Goal: Task Accomplishment & Management: Manage account settings

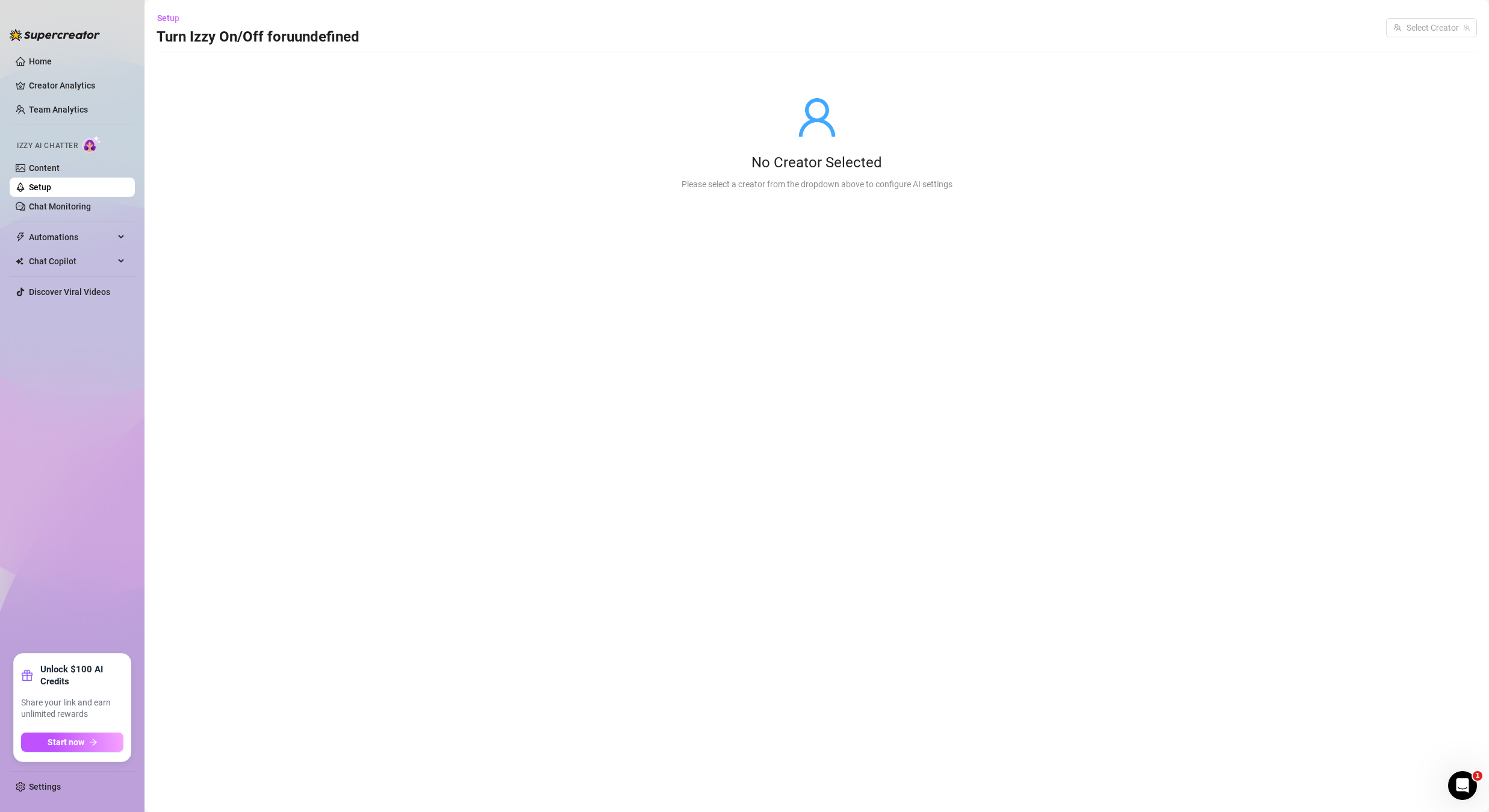
click at [51, 192] on link "Setup" at bounding box center [40, 187] width 22 height 10
click at [72, 203] on link "Chat Monitoring" at bounding box center [59, 207] width 62 height 10
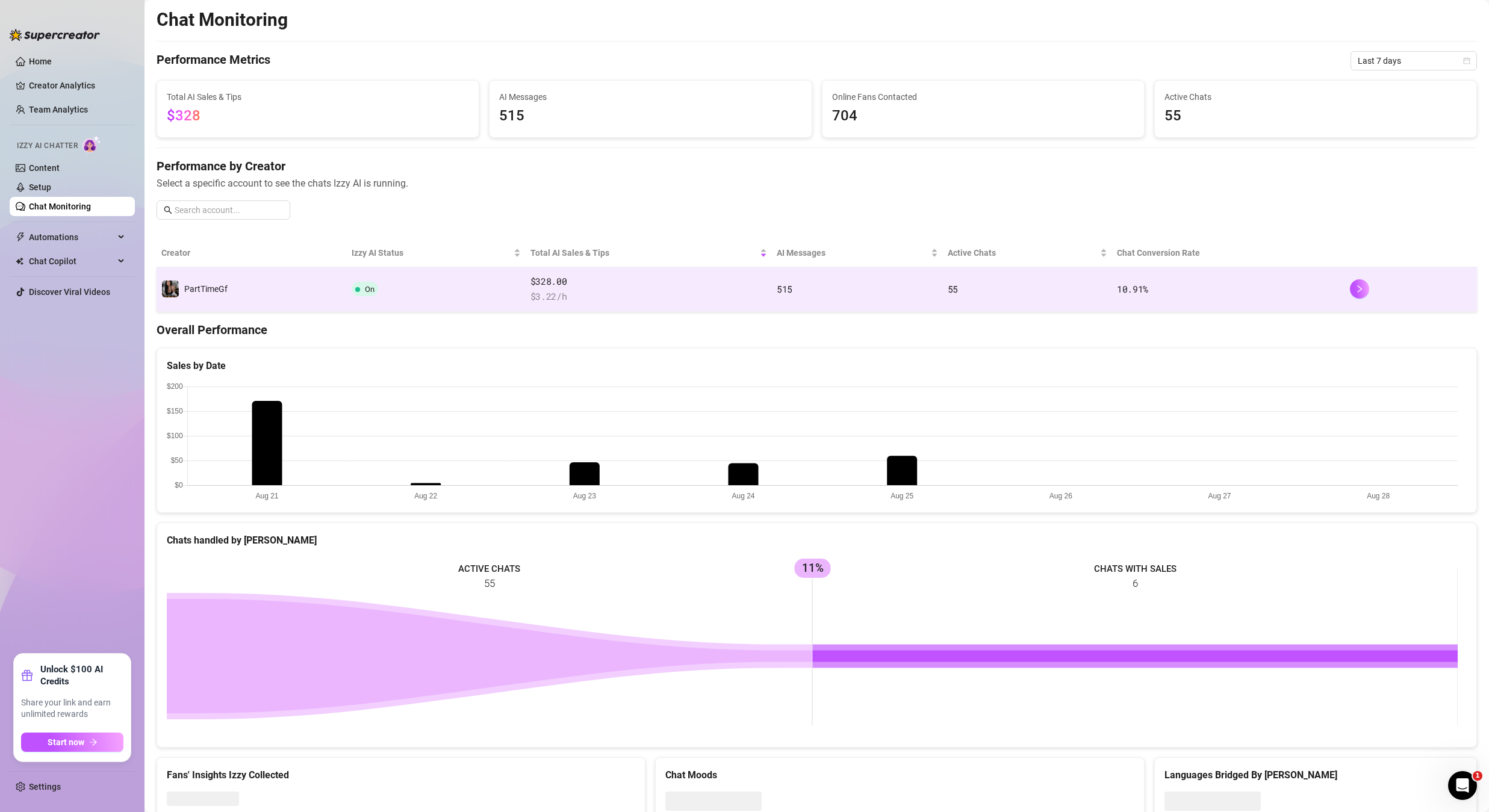
click at [252, 288] on td "PartTimeGf" at bounding box center [251, 290] width 190 height 45
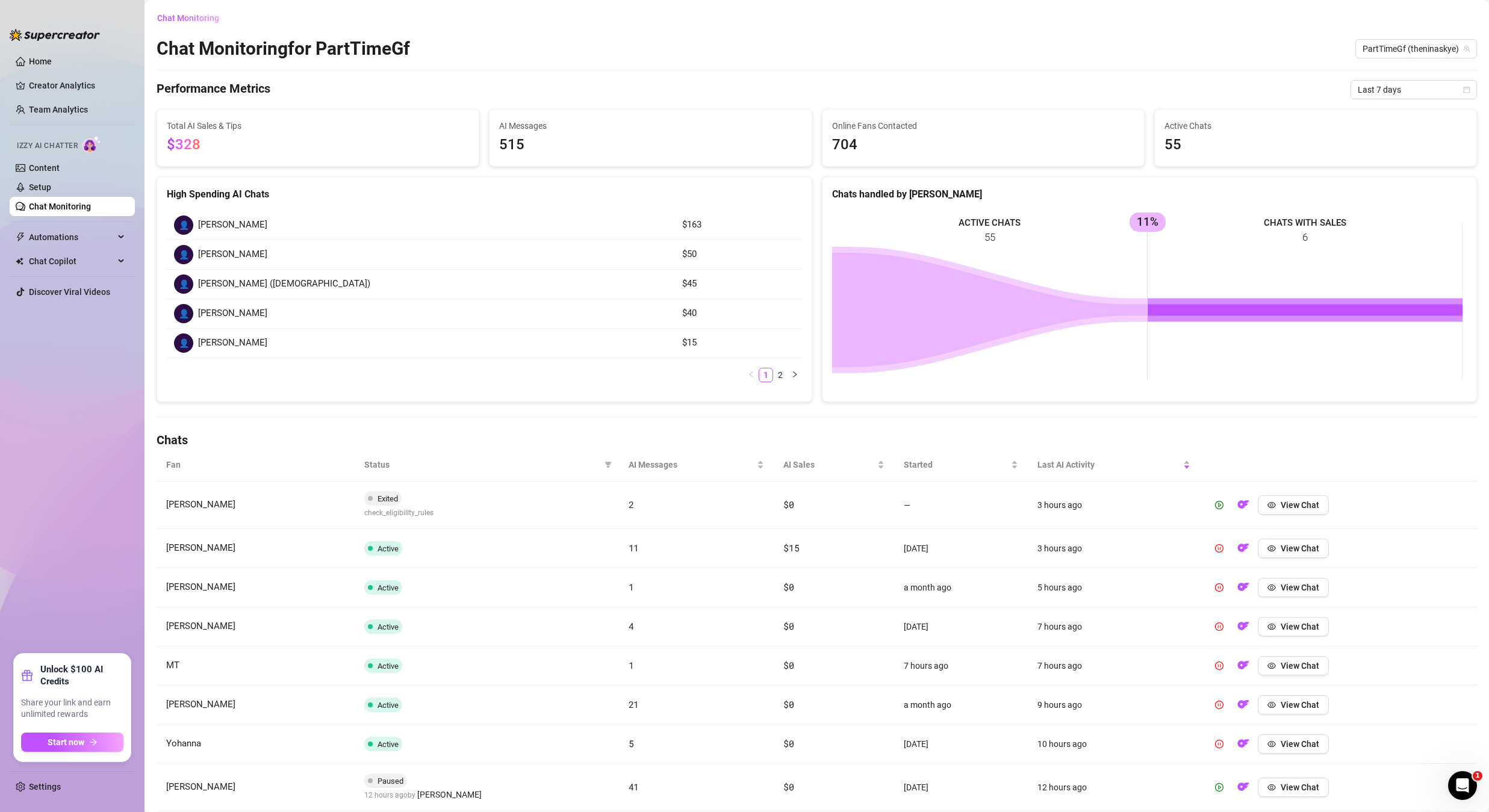
scroll to position [152, 0]
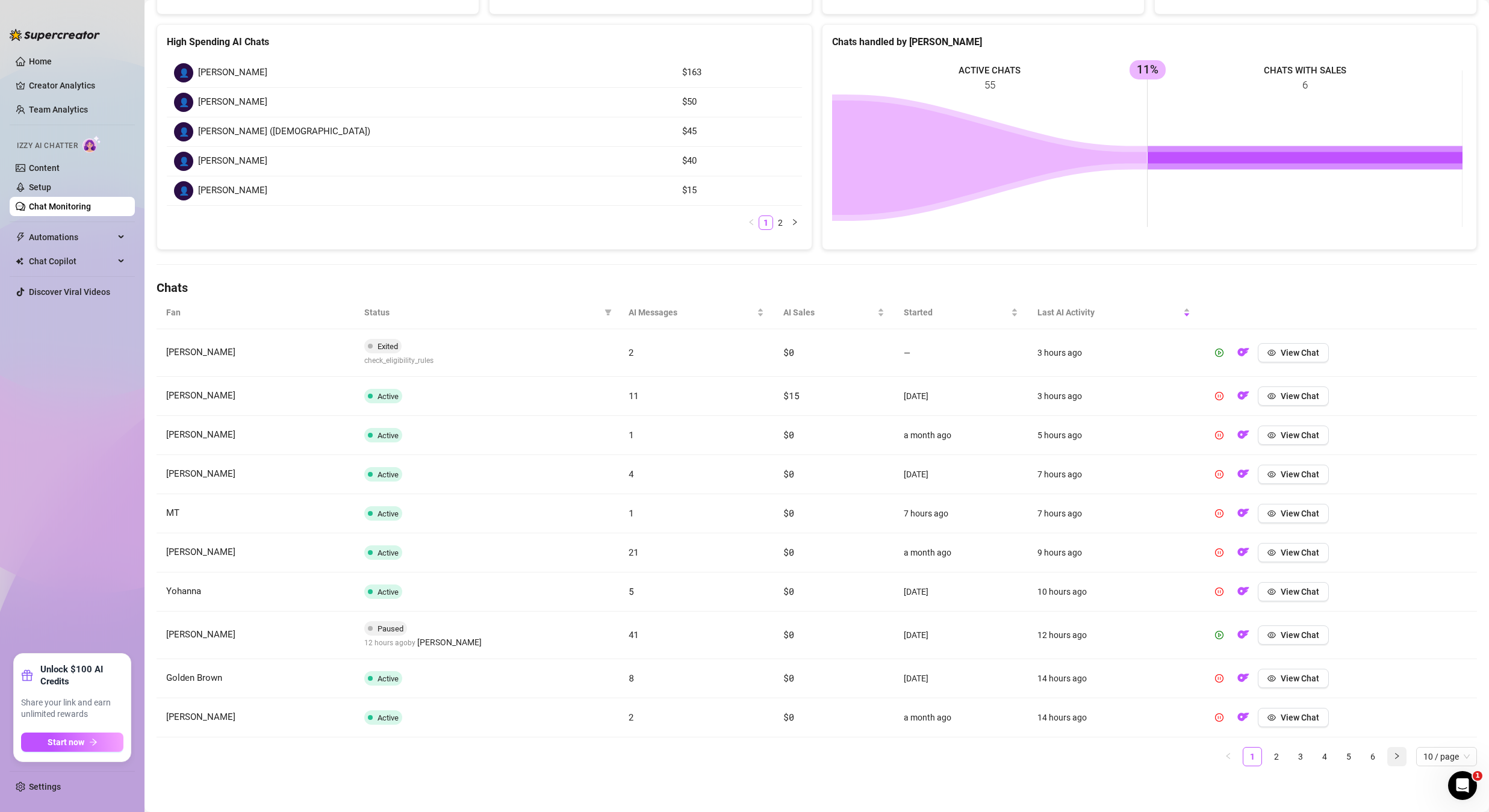
click at [1393, 755] on icon "right" at bounding box center [1397, 756] width 7 height 7
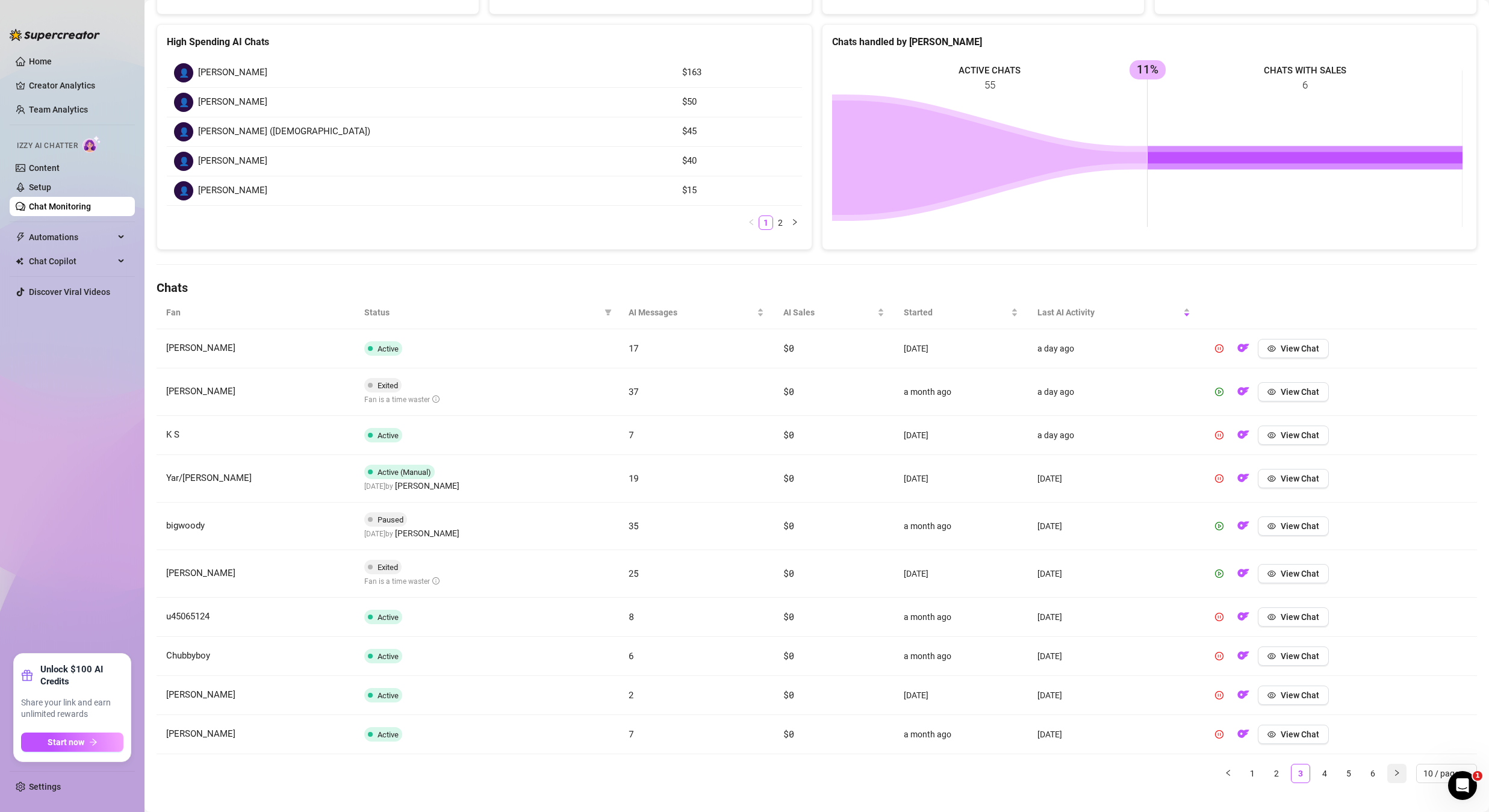
click at [1386, 755] on div "Fan Status AI Messages AI Sales Started Last AI Activity jerry Active 17 $0 2 d…" at bounding box center [816, 539] width 1320 height 487
click at [1388, 767] on button "button" at bounding box center [1397, 774] width 20 height 20
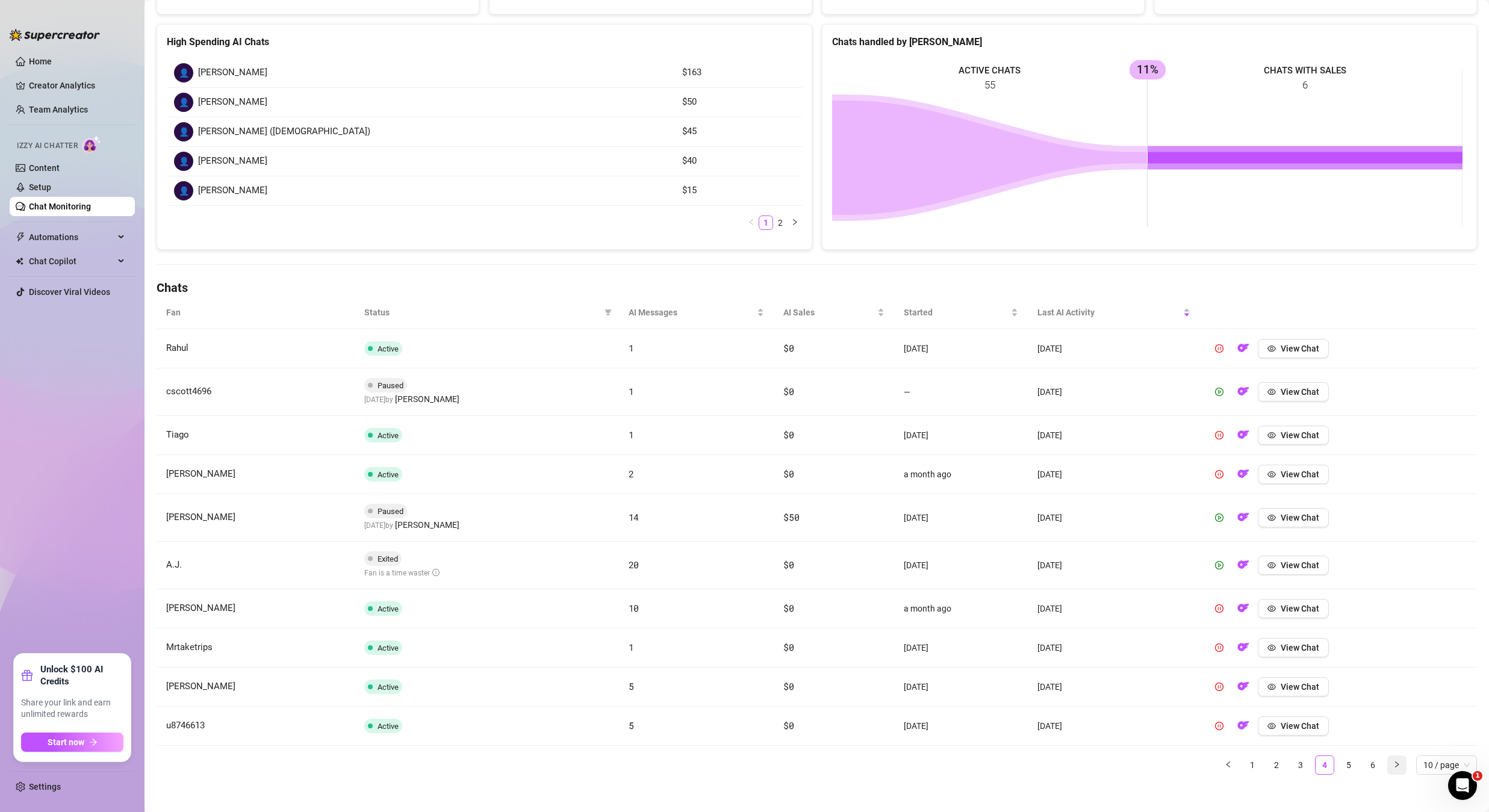
click at [1393, 767] on icon "right" at bounding box center [1397, 765] width 7 height 7
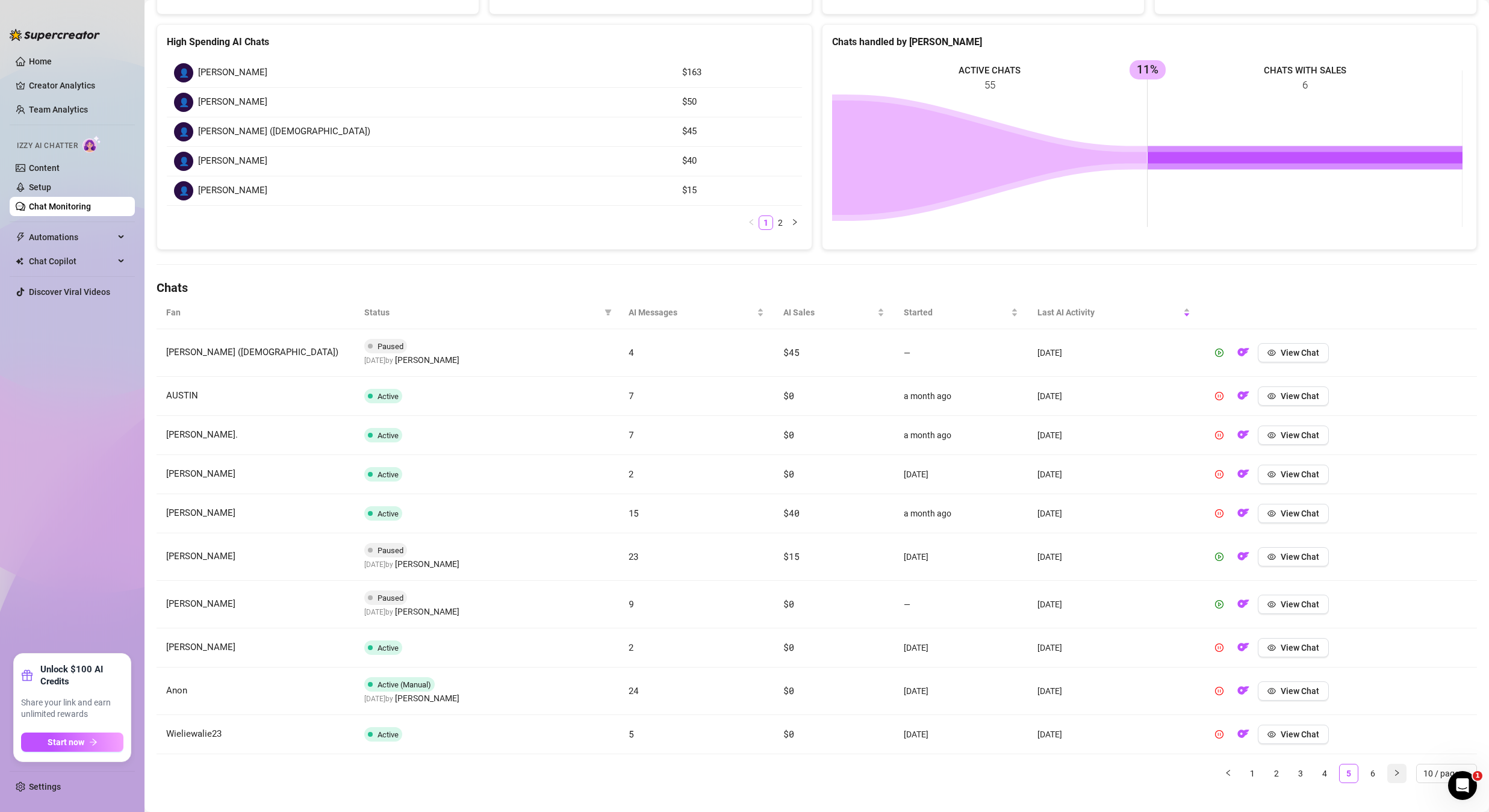
click at [1388, 767] on button "button" at bounding box center [1397, 774] width 20 height 20
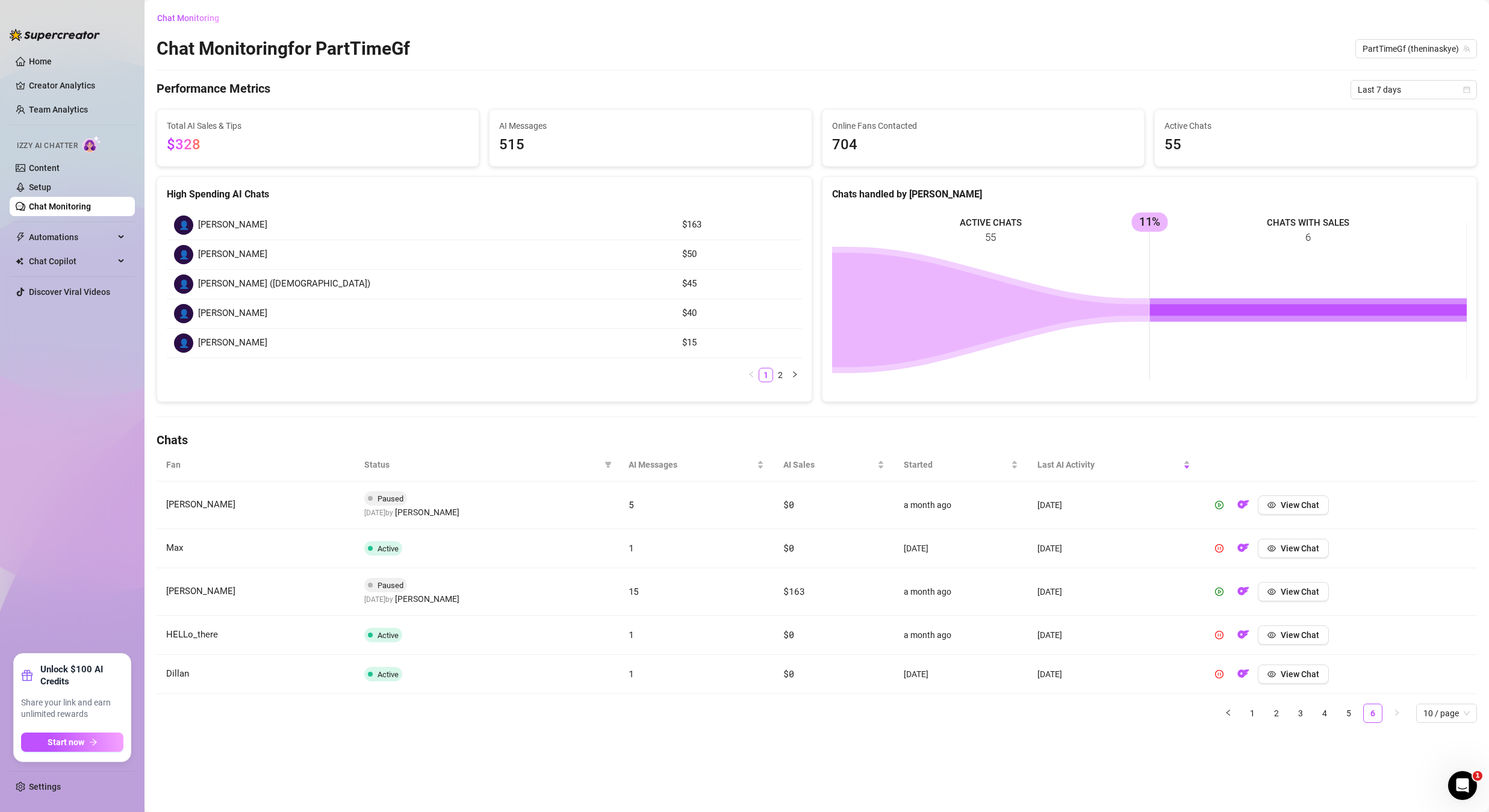
scroll to position [0, 0]
